Goal: Navigation & Orientation: Find specific page/section

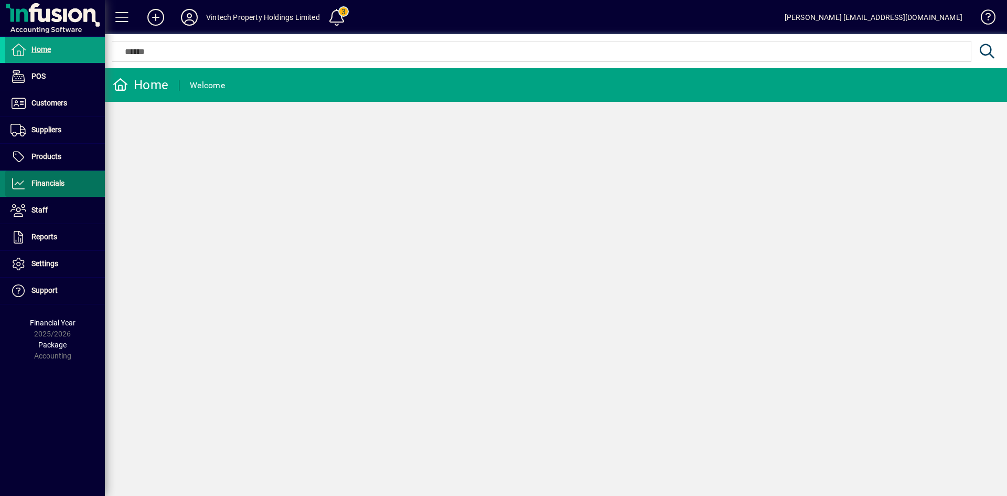
click at [69, 184] on span at bounding box center [55, 183] width 100 height 25
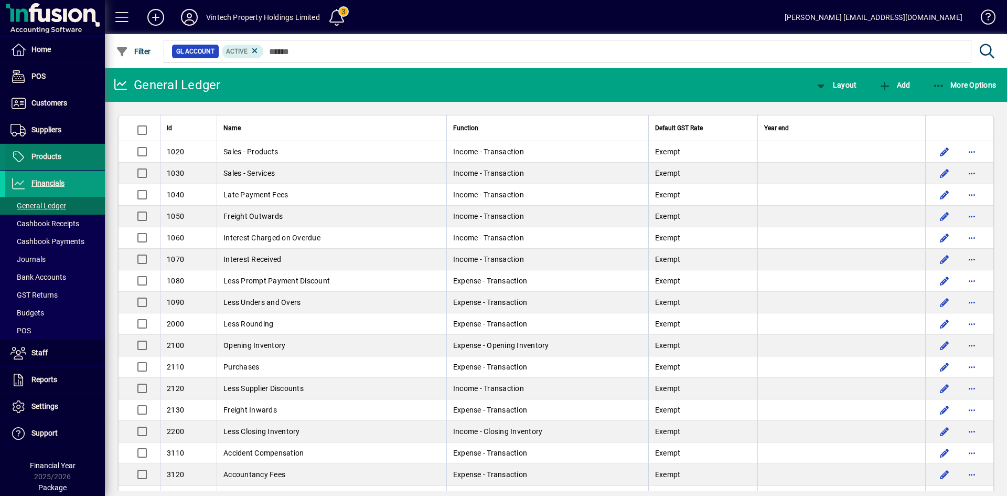
click at [51, 152] on span "Products" at bounding box center [46, 156] width 30 height 8
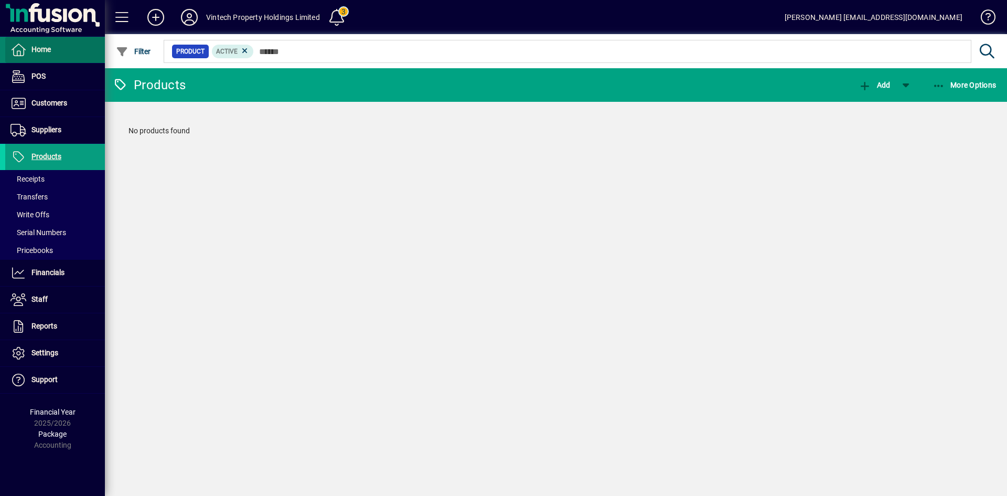
click at [60, 54] on span at bounding box center [55, 49] width 100 height 25
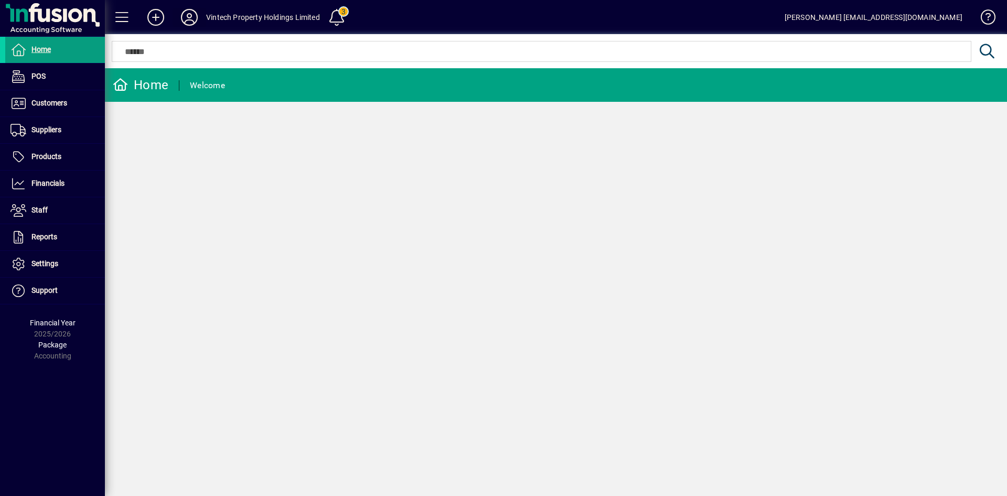
click at [187, 15] on icon at bounding box center [189, 17] width 21 height 17
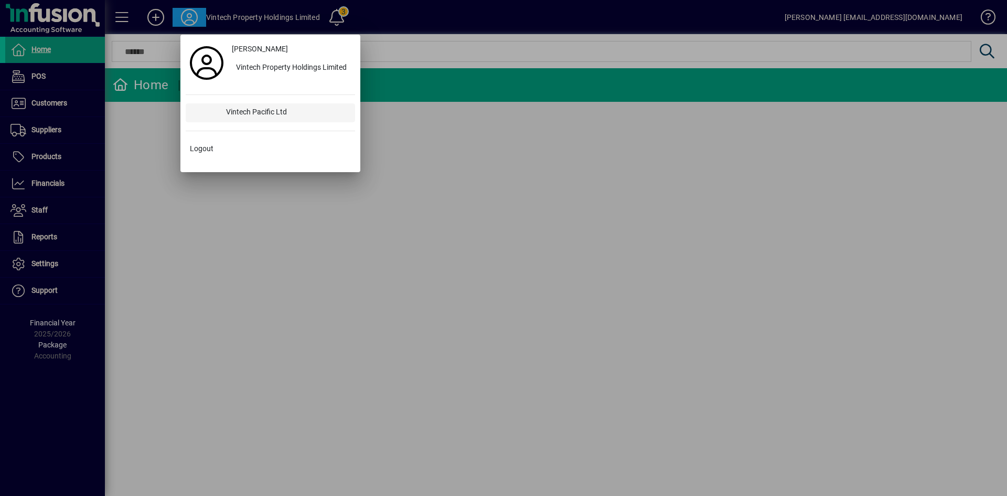
click at [281, 111] on div "Vintech Pacific Ltd" at bounding box center [286, 112] width 137 height 19
